Goal: Download file/media

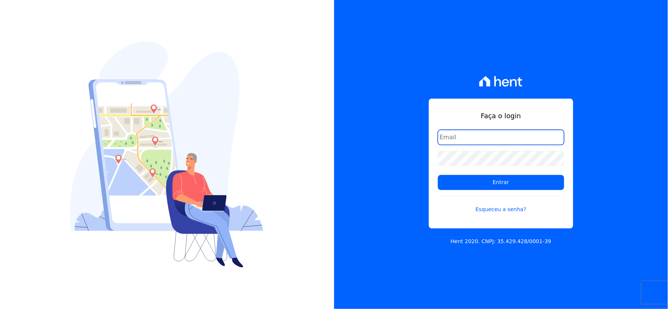
click at [467, 140] on input "email" at bounding box center [501, 137] width 126 height 15
type input "[EMAIL_ADDRESS][DOMAIN_NAME]"
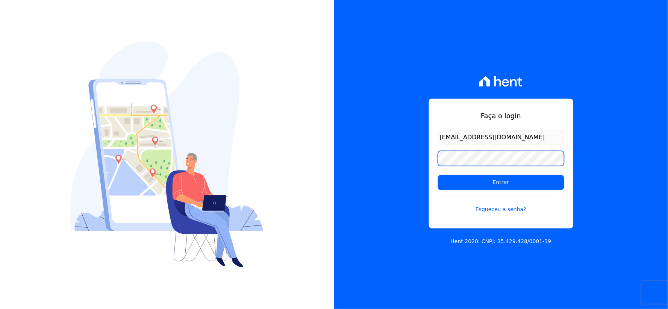
click at [415, 152] on div "Faça o login rh@cesariengenharia.com.br Entrar Esqueceu a senha? Hent 2020. CNP…" at bounding box center [501, 154] width 334 height 309
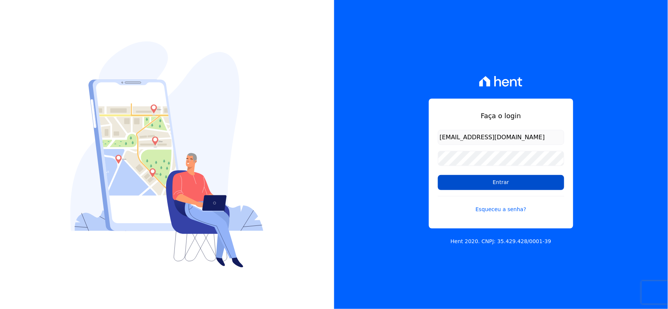
click at [449, 179] on input "Entrar" at bounding box center [501, 182] width 126 height 15
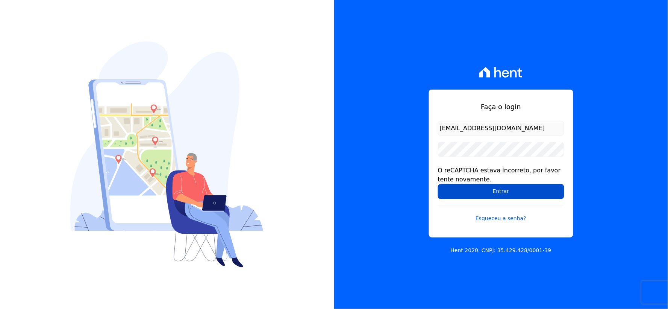
click at [450, 195] on input "Entrar" at bounding box center [501, 191] width 126 height 15
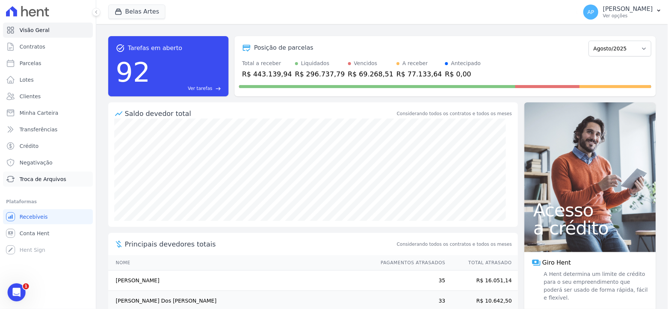
click at [39, 182] on span "Troca de Arquivos" at bounding box center [43, 179] width 47 height 8
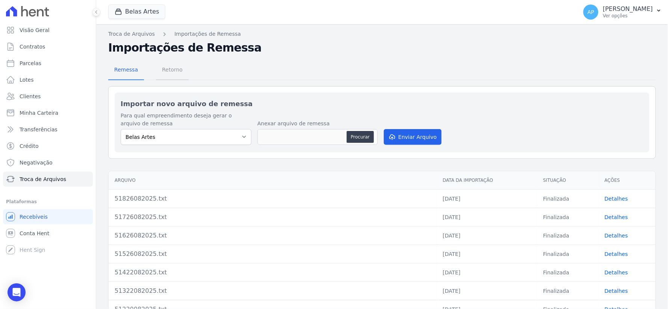
click at [168, 72] on span "Retorno" at bounding box center [172, 69] width 30 height 15
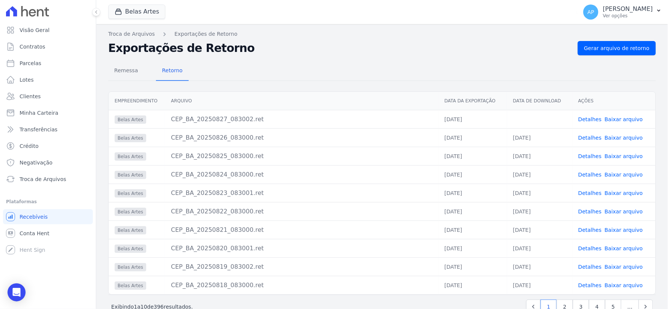
click at [622, 120] on link "Baixar arquivo" at bounding box center [624, 119] width 38 height 6
